Goal: Task Accomplishment & Management: Complete application form

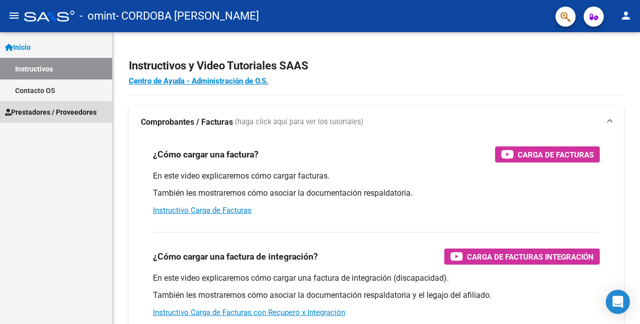
click at [65, 118] on link "Prestadores / Proveedores" at bounding box center [56, 112] width 112 height 22
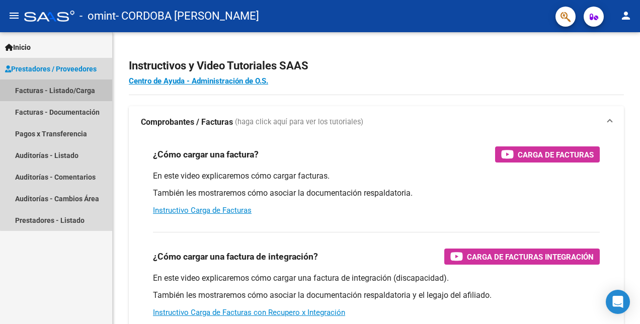
click at [69, 92] on link "Facturas - Listado/Carga" at bounding box center [56, 91] width 112 height 22
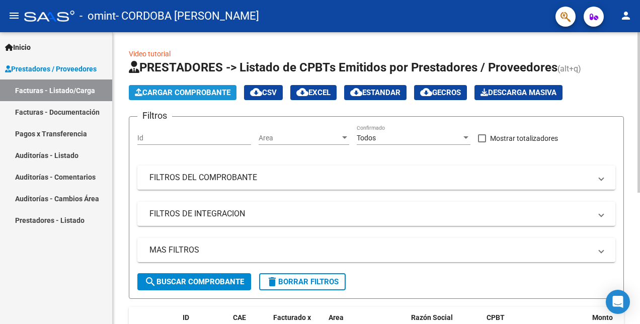
click at [162, 94] on span "Cargar Comprobante" at bounding box center [183, 92] width 96 height 9
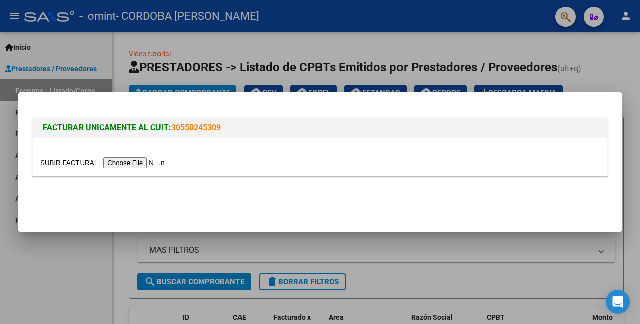
click at [80, 240] on div at bounding box center [320, 162] width 640 height 324
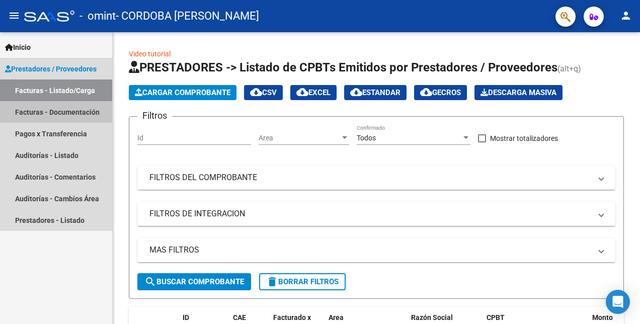
click at [83, 114] on link "Facturas - Documentación" at bounding box center [56, 112] width 112 height 22
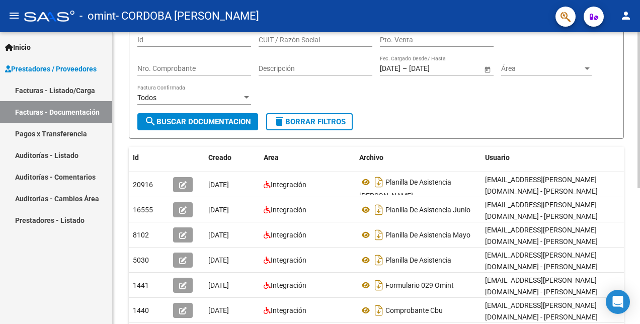
scroll to position [92, 0]
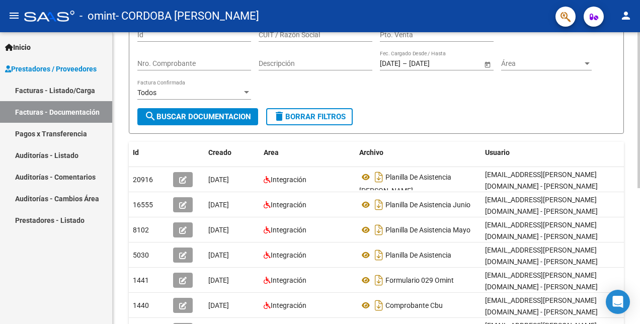
click at [640, 94] on html "menu - omint - CORDOBA [PERSON_NAME] person Inicio Instructivos Contacto OS Pre…" at bounding box center [320, 162] width 640 height 324
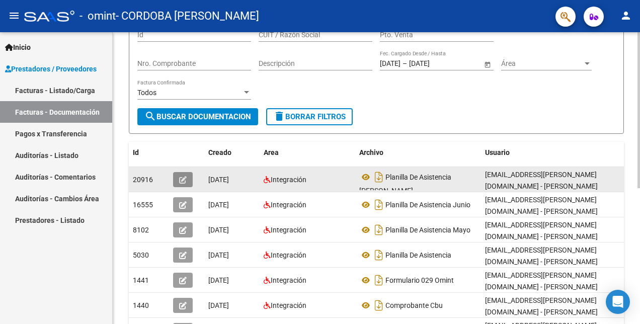
click at [178, 185] on button "button" at bounding box center [183, 179] width 20 height 15
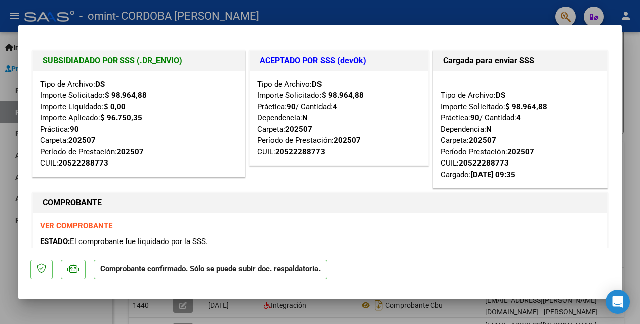
click at [97, 227] on strong "VER COMPROBANTE" at bounding box center [76, 226] width 72 height 9
click at [0, 164] on div at bounding box center [320, 162] width 640 height 324
type input "$ 0,00"
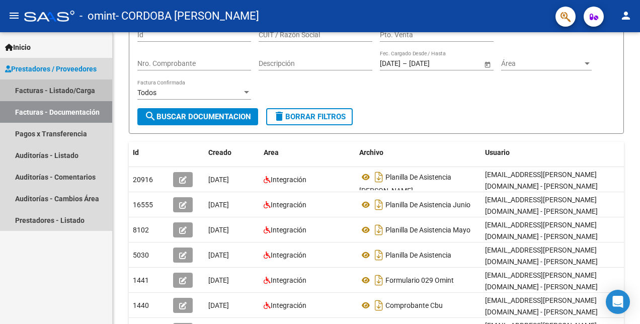
click at [77, 92] on link "Facturas - Listado/Carga" at bounding box center [56, 91] width 112 height 22
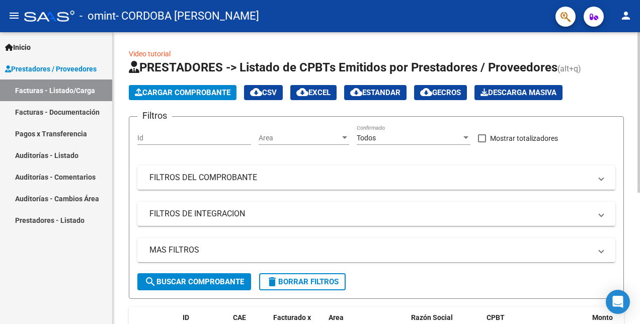
click at [640, 116] on html "menu - omint - CORDOBA [PERSON_NAME] person Inicio Instructivos Contacto OS Pre…" at bounding box center [320, 162] width 640 height 324
click at [209, 92] on span "Cargar Comprobante" at bounding box center [183, 92] width 96 height 9
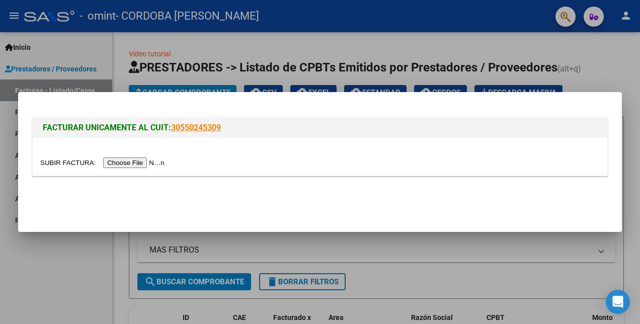
click at [121, 163] on input "file" at bounding box center [103, 163] width 127 height 11
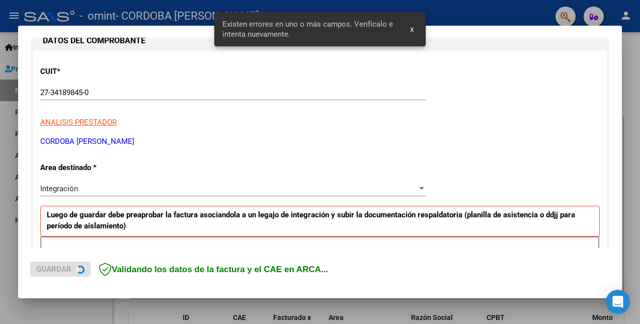
scroll to position [225, 0]
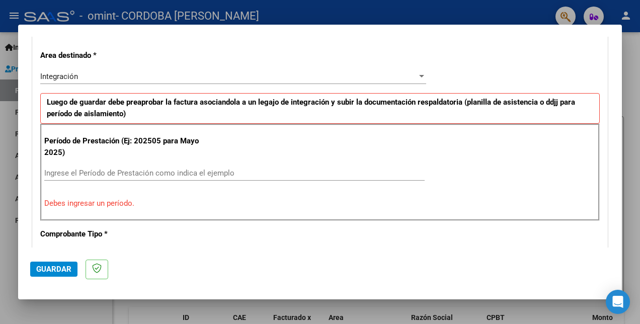
click at [188, 176] on div "Ingrese el Período de Prestación como indica el ejemplo" at bounding box center [234, 173] width 381 height 15
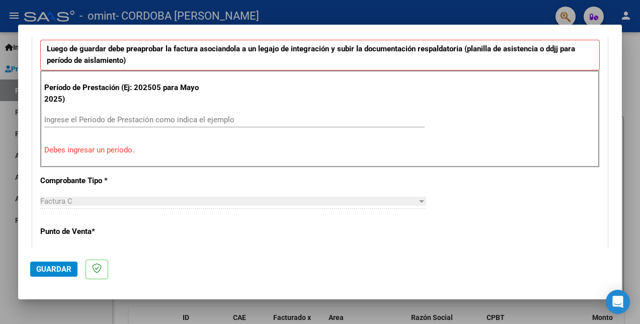
scroll to position [283, 0]
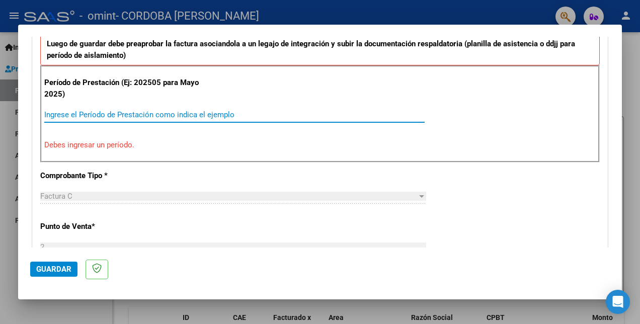
click at [211, 110] on input "Ingrese el Período de Prestación como indica el ejemplo" at bounding box center [234, 114] width 381 height 9
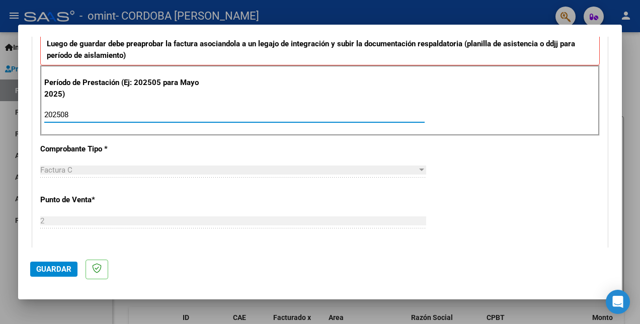
type input "202508"
click at [474, 161] on div "CUIT * 27-34189845-0 Ingresar CUIT ANALISIS PRESTADOR CORDOBA [PERSON_NAME] Are…" at bounding box center [320, 259] width 575 height 758
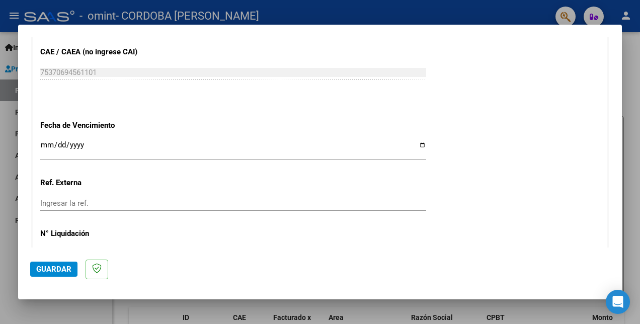
scroll to position [646, 0]
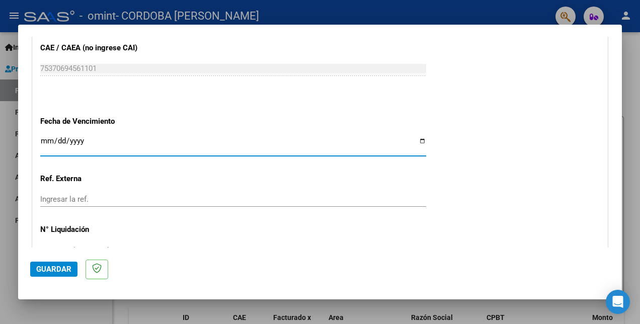
click at [421, 137] on input "Ingresar la fecha" at bounding box center [233, 145] width 386 height 16
type input "[DATE]"
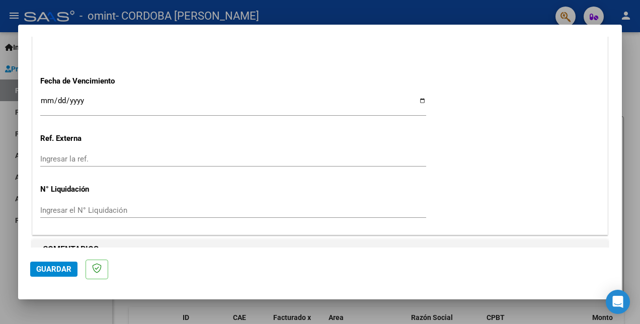
scroll to position [703, 0]
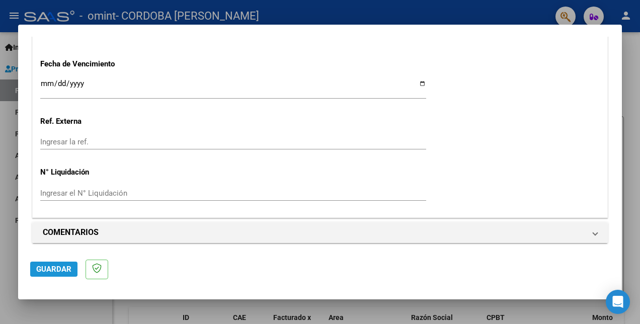
click at [48, 267] on span "Guardar" at bounding box center [53, 269] width 35 height 9
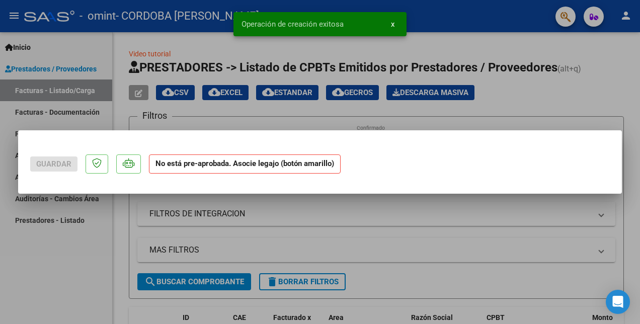
scroll to position [0, 0]
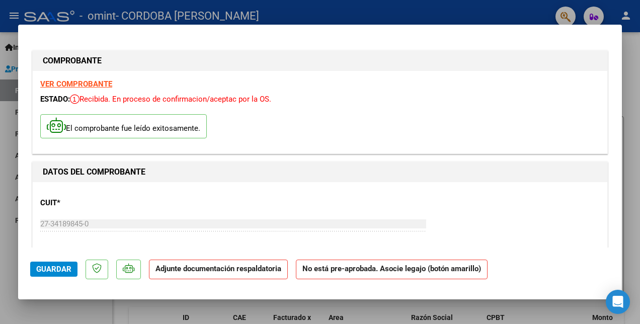
click at [187, 270] on strong "Adjunte documentación respaldatoria" at bounding box center [219, 268] width 126 height 9
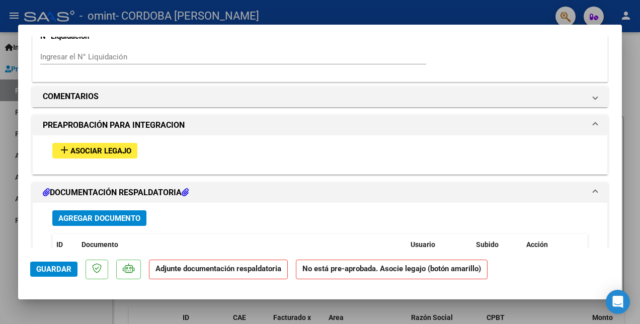
scroll to position [846, 0]
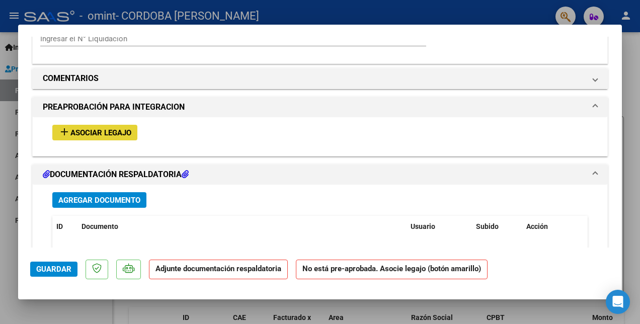
click at [104, 129] on span "Asociar Legajo" at bounding box center [100, 132] width 61 height 9
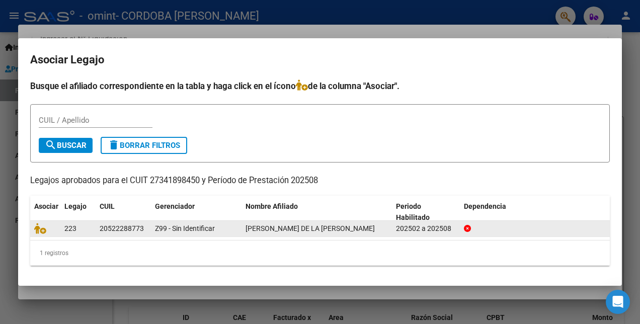
click at [116, 227] on div "20522288773" at bounding box center [122, 229] width 44 height 12
click at [41, 232] on icon at bounding box center [40, 228] width 12 height 11
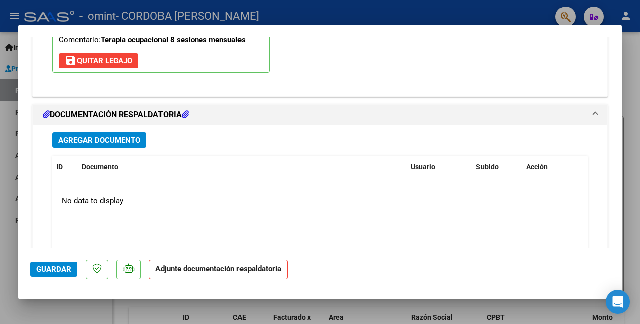
scroll to position [1073, 0]
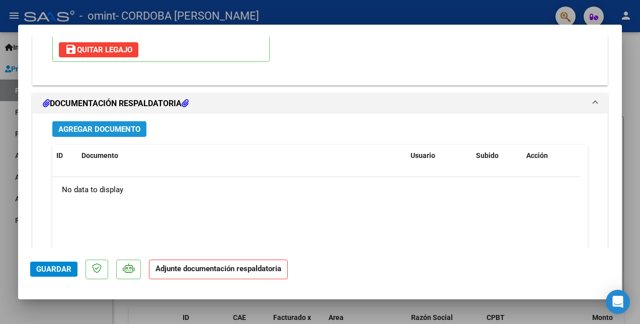
click at [114, 125] on span "Agregar Documento" at bounding box center [99, 129] width 82 height 9
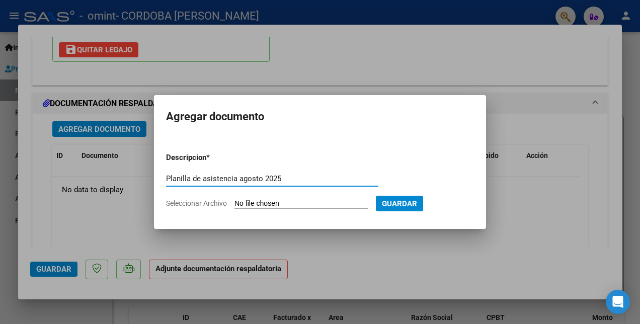
type input "Planilla de asistencia agosto 2025"
click at [323, 197] on form "Descripcion * Planilla de asistencia [DATE] Escriba aquí una descripcion Selecc…" at bounding box center [320, 181] width 308 height 72
click at [293, 199] on input "Seleccionar Archivo" at bounding box center [301, 204] width 133 height 10
type input "C:\fakepath\WhatsApp Image [DATE] 21.37.42 (1).jpeg"
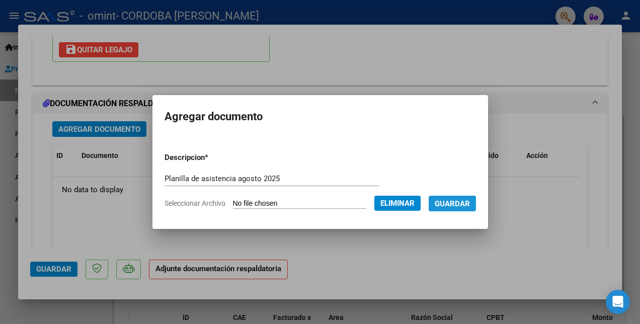
click at [455, 202] on span "Guardar" at bounding box center [452, 203] width 35 height 9
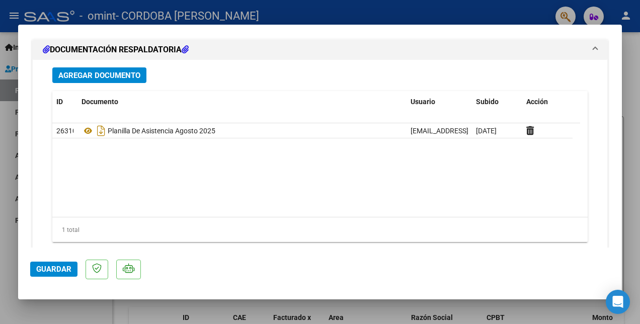
scroll to position [1134, 0]
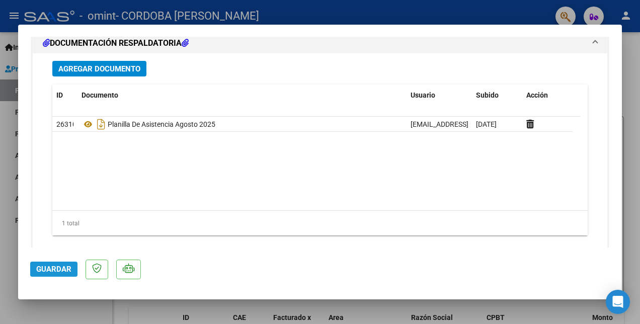
click at [56, 268] on span "Guardar" at bounding box center [53, 269] width 35 height 9
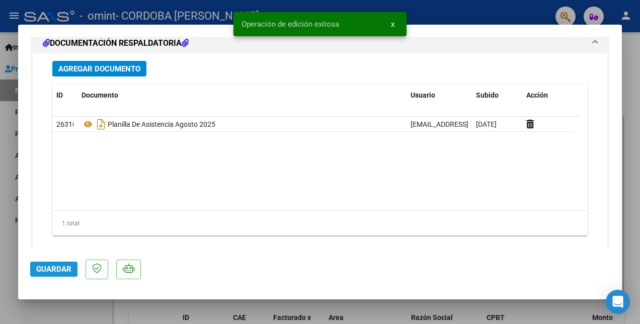
click at [56, 268] on span "Guardar" at bounding box center [53, 269] width 35 height 9
click at [625, 151] on div at bounding box center [320, 162] width 640 height 324
type input "$ 0,00"
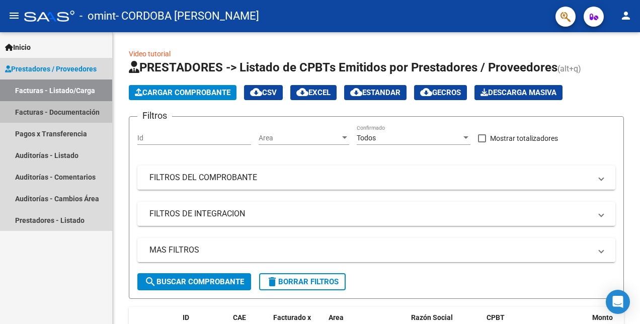
click at [65, 115] on link "Facturas - Documentación" at bounding box center [56, 112] width 112 height 22
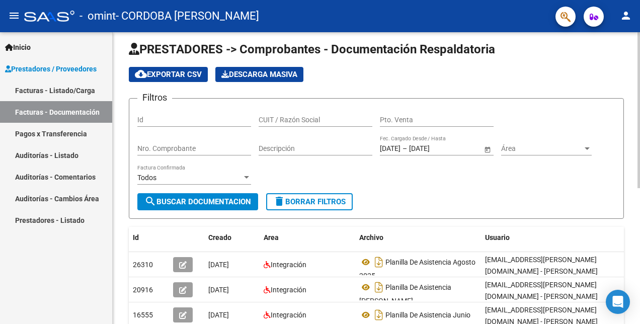
scroll to position [6, 0]
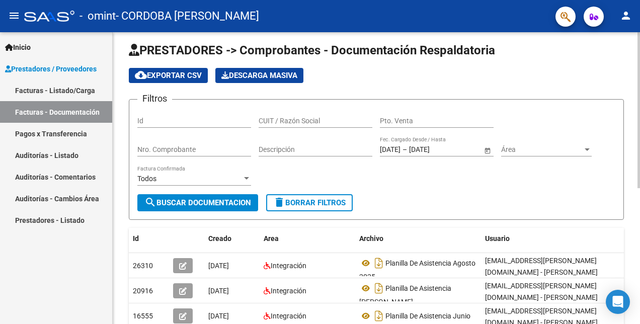
click at [639, 158] on div at bounding box center [639, 114] width 3 height 156
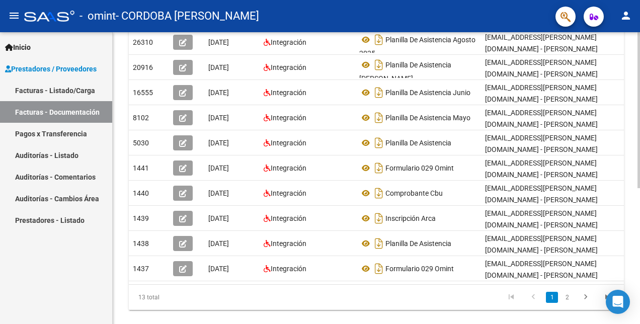
scroll to position [238, 0]
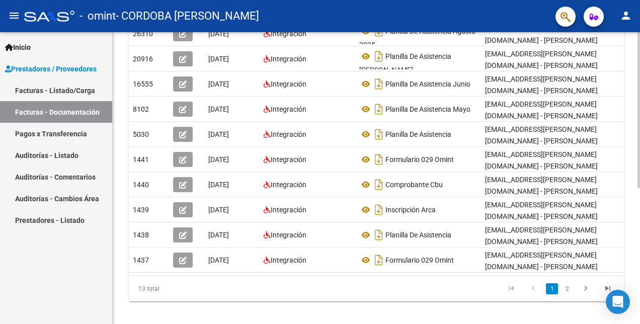
click at [640, 279] on html "menu - omint - CORDOBA [PERSON_NAME] person Inicio Instructivos Contacto OS Pre…" at bounding box center [320, 162] width 640 height 324
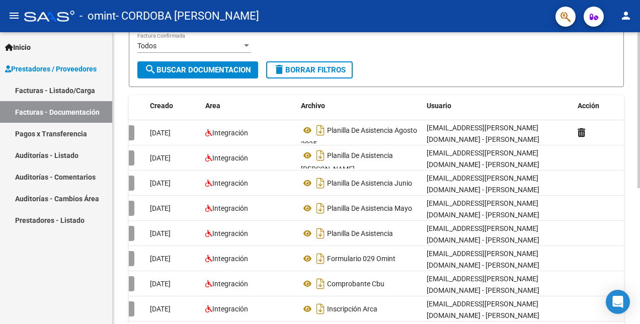
scroll to position [138, 0]
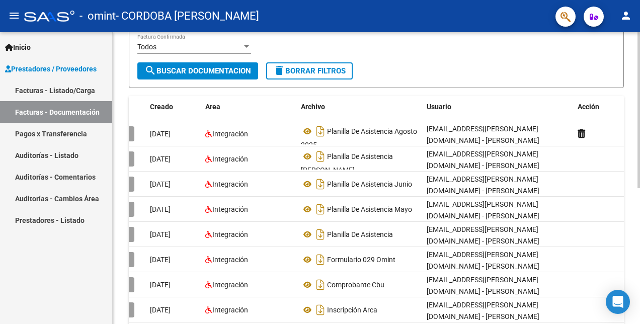
click at [640, 131] on html "menu - omint - CORDOBA [PERSON_NAME] person Inicio Instructivos Contacto OS Pre…" at bounding box center [320, 162] width 640 height 324
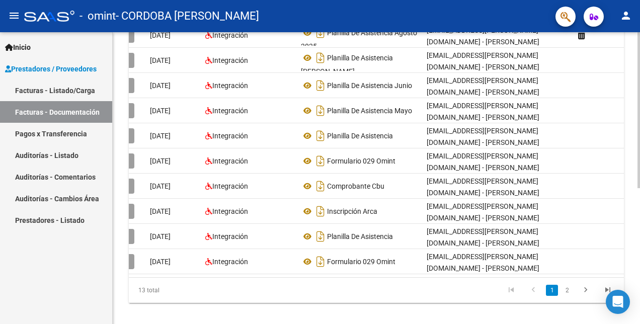
scroll to position [255, 0]
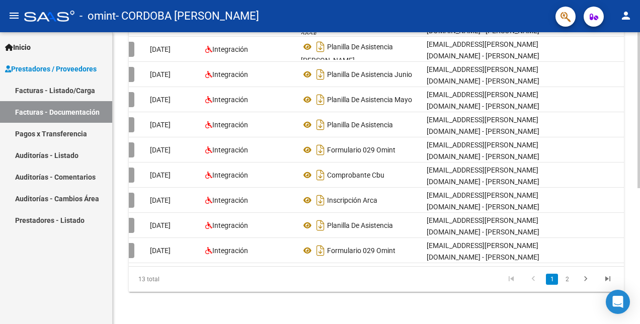
click at [640, 262] on html "menu - omint - CORDOBA [PERSON_NAME] person Inicio Instructivos Contacto OS Pre…" at bounding box center [320, 162] width 640 height 324
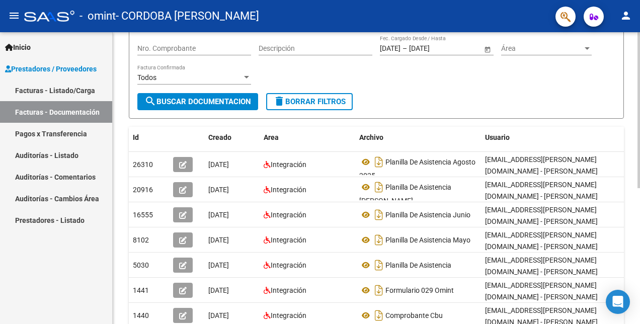
scroll to position [106, 0]
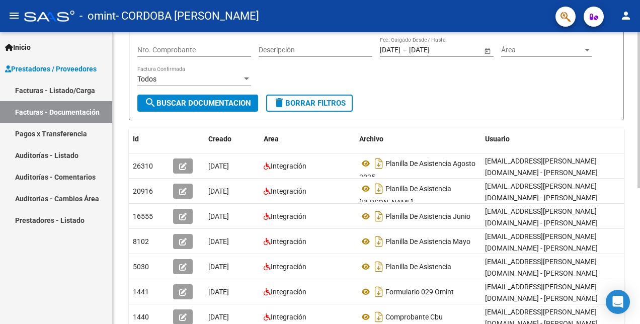
click at [628, 195] on div "PRESTADORES -> Comprobantes - Documentación Respaldatoria cloud_download Export…" at bounding box center [378, 196] width 530 height 540
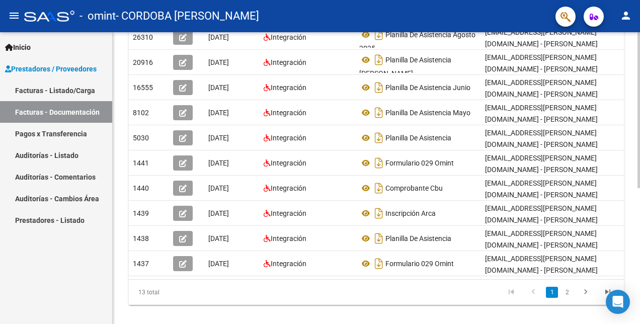
click at [640, 281] on html "menu - omint - CORDOBA [PERSON_NAME] person Inicio Instructivos Contacto OS Pre…" at bounding box center [320, 162] width 640 height 324
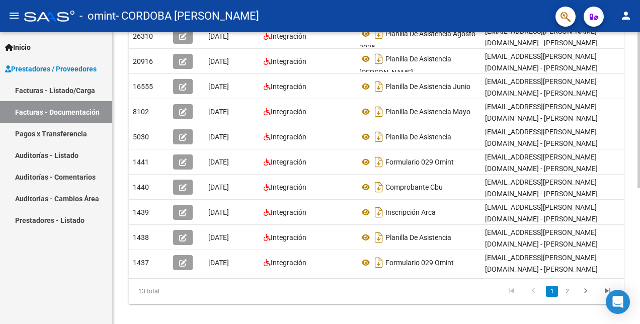
scroll to position [0, 58]
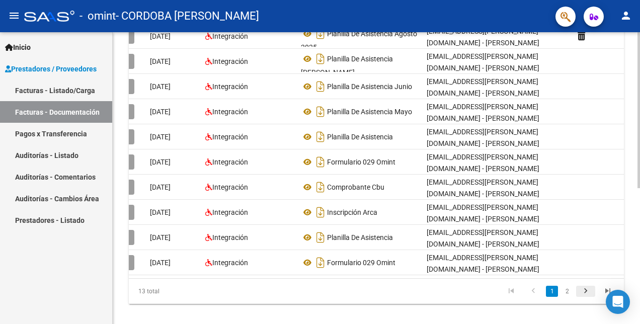
click at [590, 298] on icon "go to next page" at bounding box center [586, 292] width 13 height 12
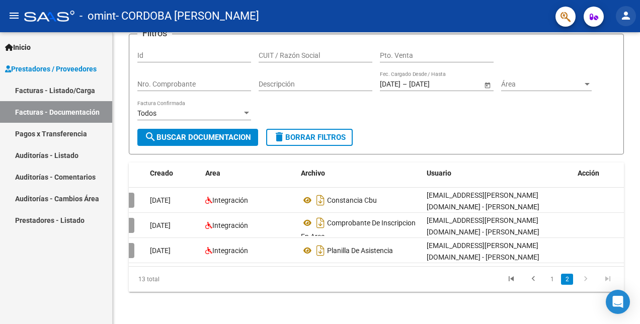
click at [628, 15] on mat-icon "person" at bounding box center [626, 16] width 12 height 12
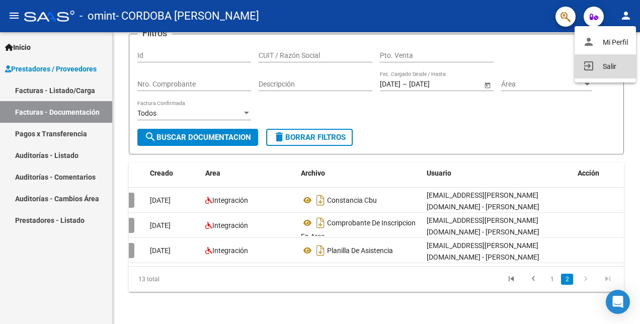
click at [600, 65] on button "exit_to_app Salir" at bounding box center [605, 66] width 61 height 24
